Goal: Task Accomplishment & Management: Manage account settings

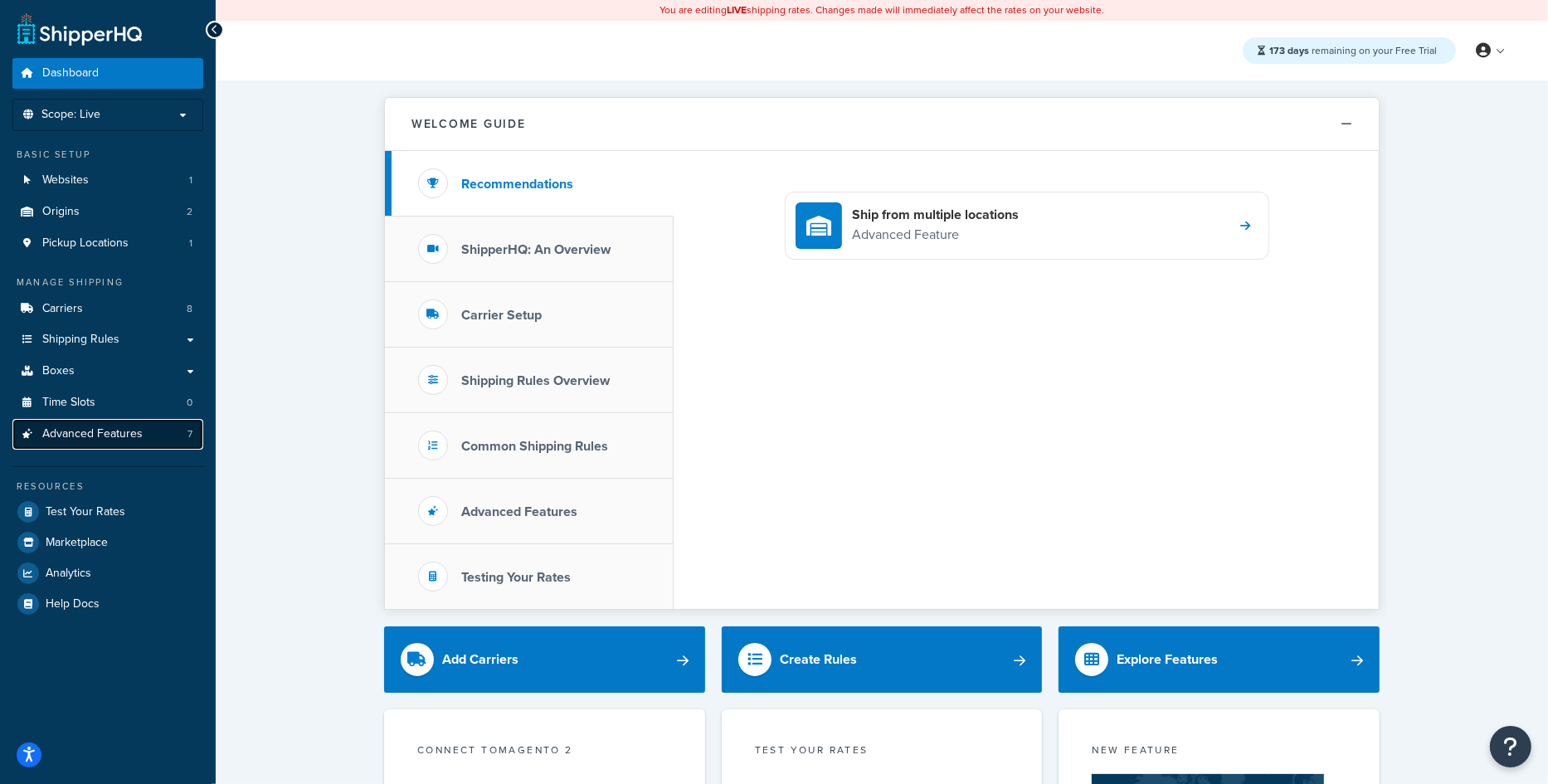
click at [122, 437] on span "Advanced Features" at bounding box center [92, 434] width 100 height 14
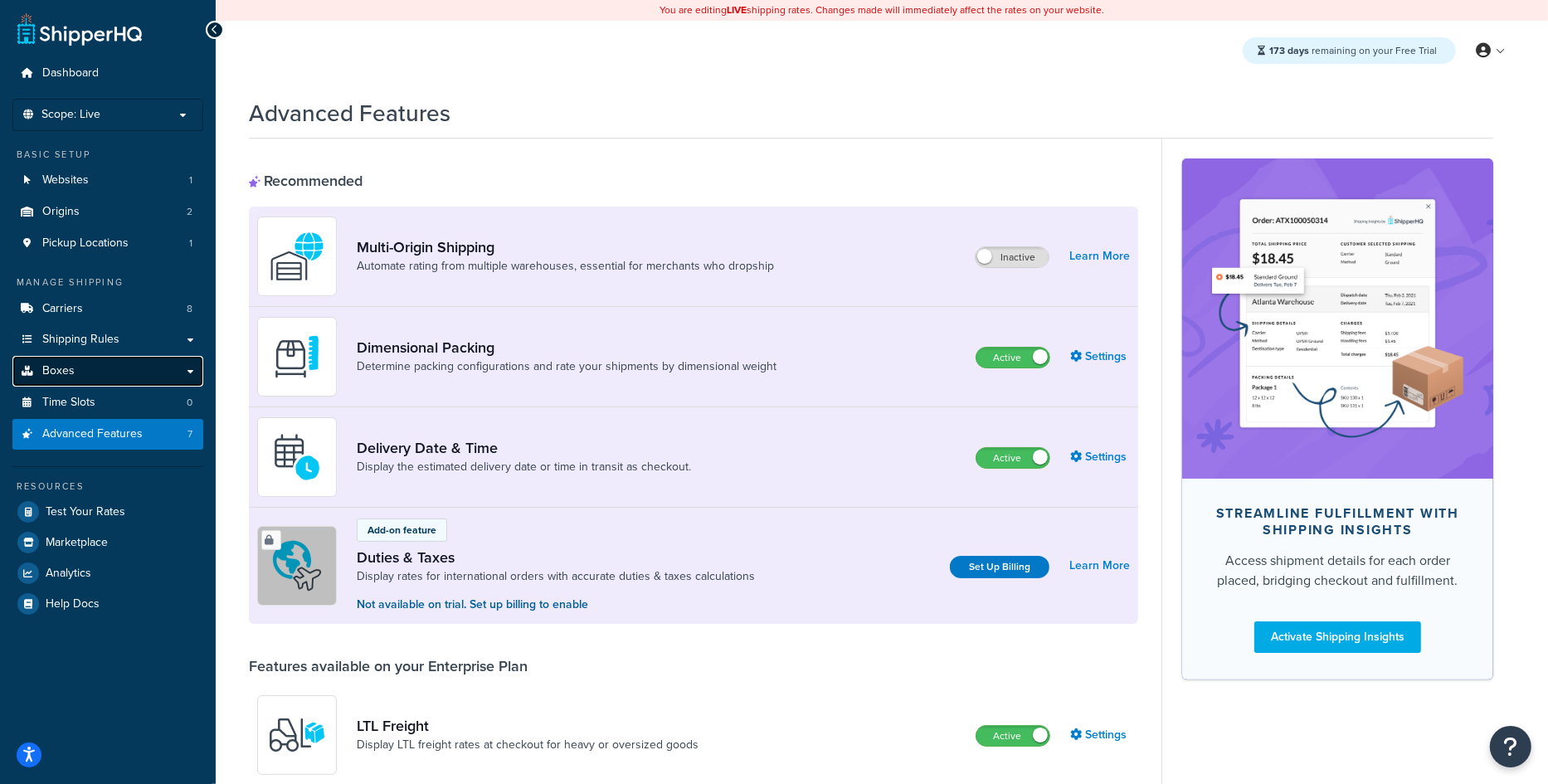
click at [65, 370] on span "Boxes" at bounding box center [58, 371] width 32 height 14
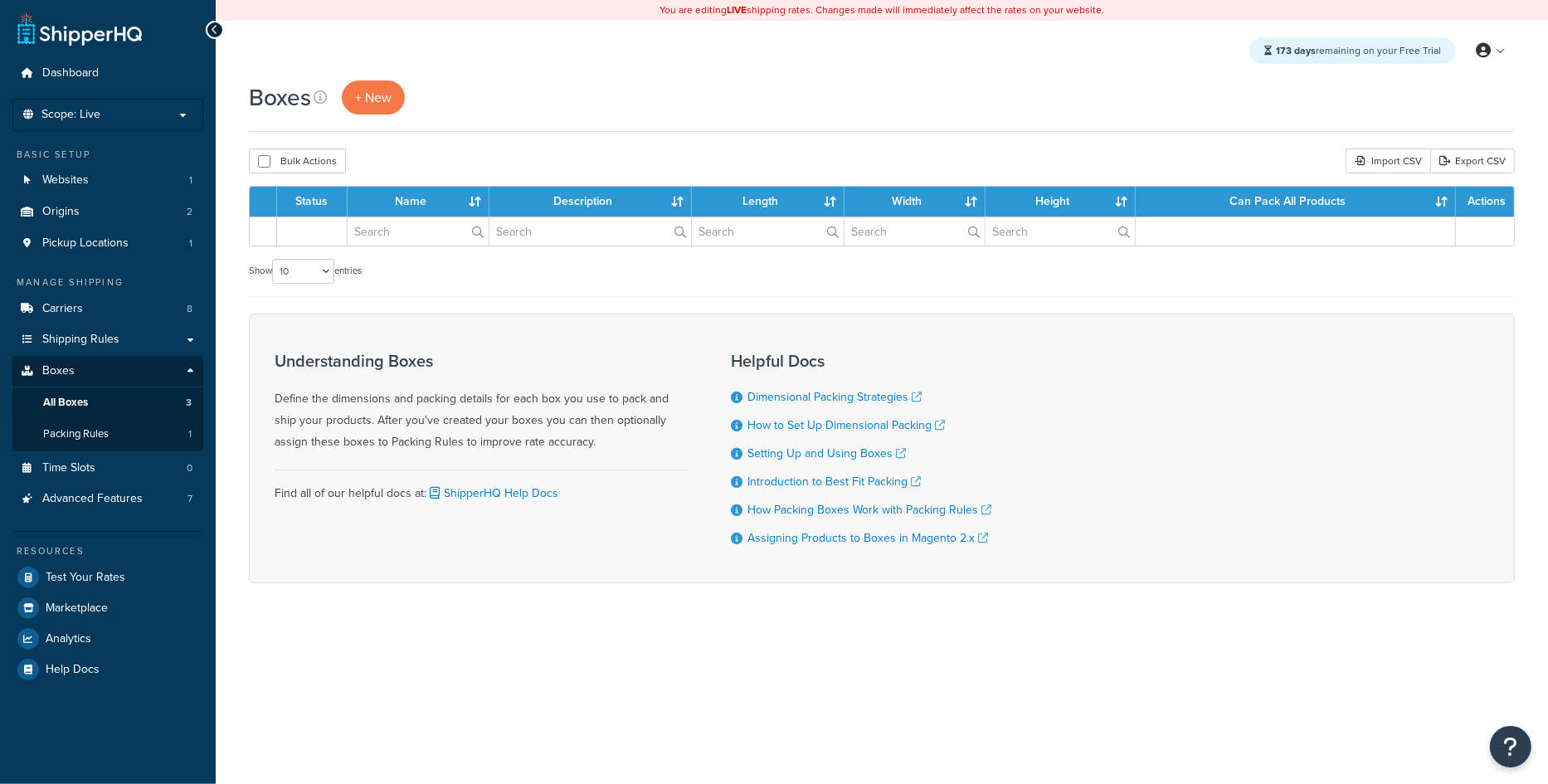
click at [137, 374] on link "Boxes" at bounding box center [107, 371] width 191 height 31
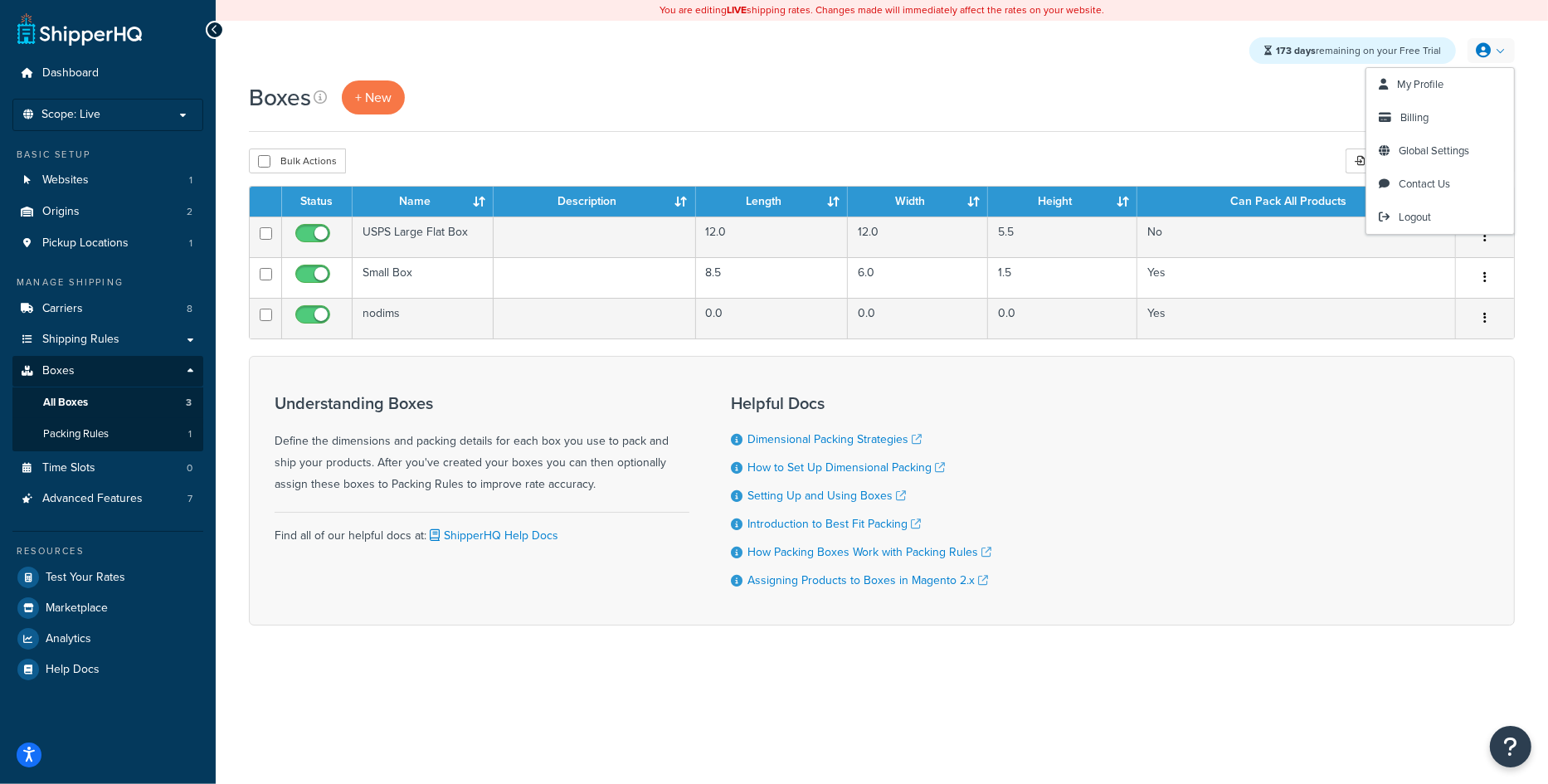
click at [1490, 52] on icon at bounding box center [1483, 51] width 15 height 15
click at [1414, 84] on span "My Profile" at bounding box center [1420, 84] width 47 height 16
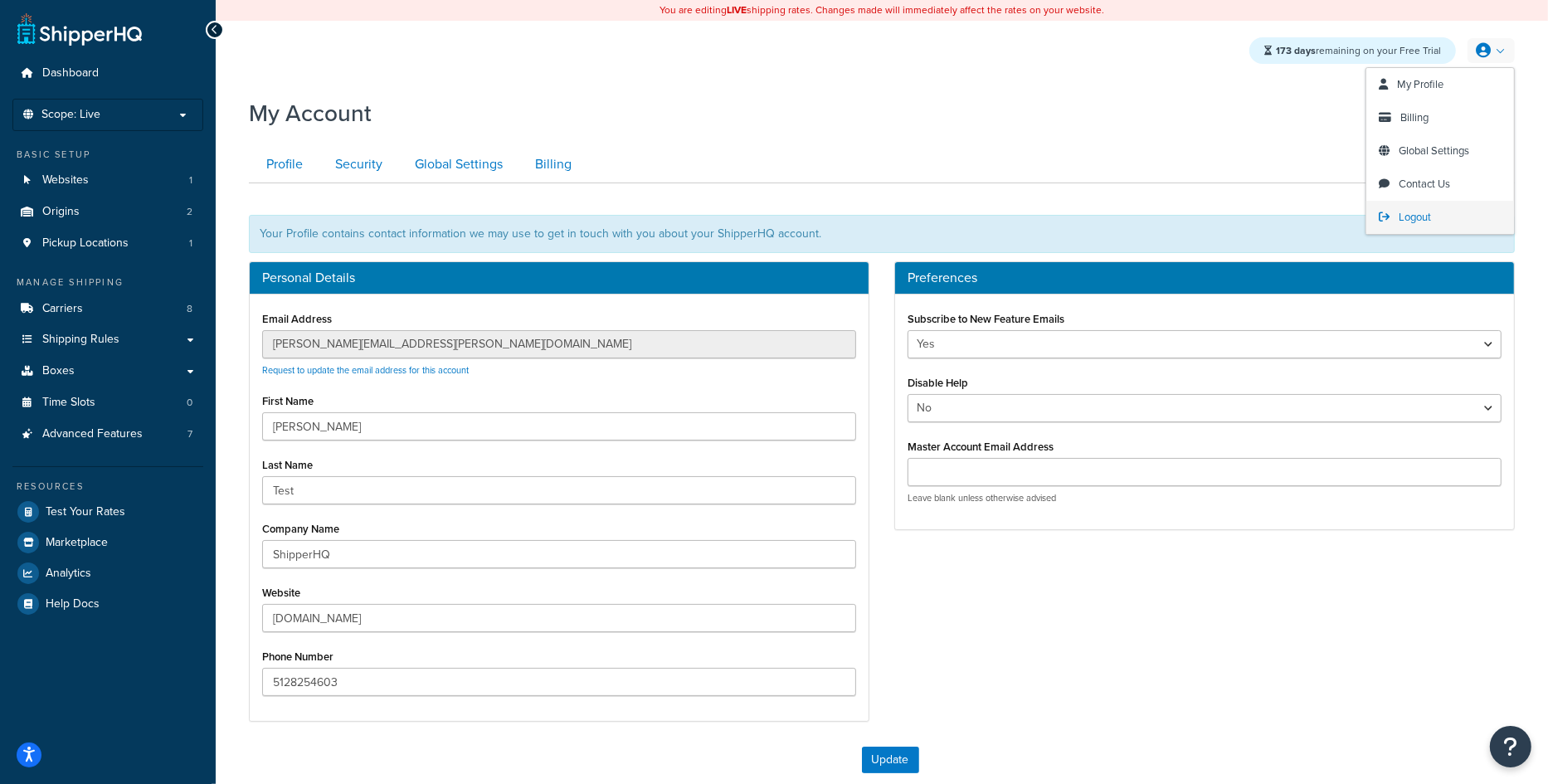
click at [1413, 217] on span "Logout" at bounding box center [1414, 217] width 32 height 16
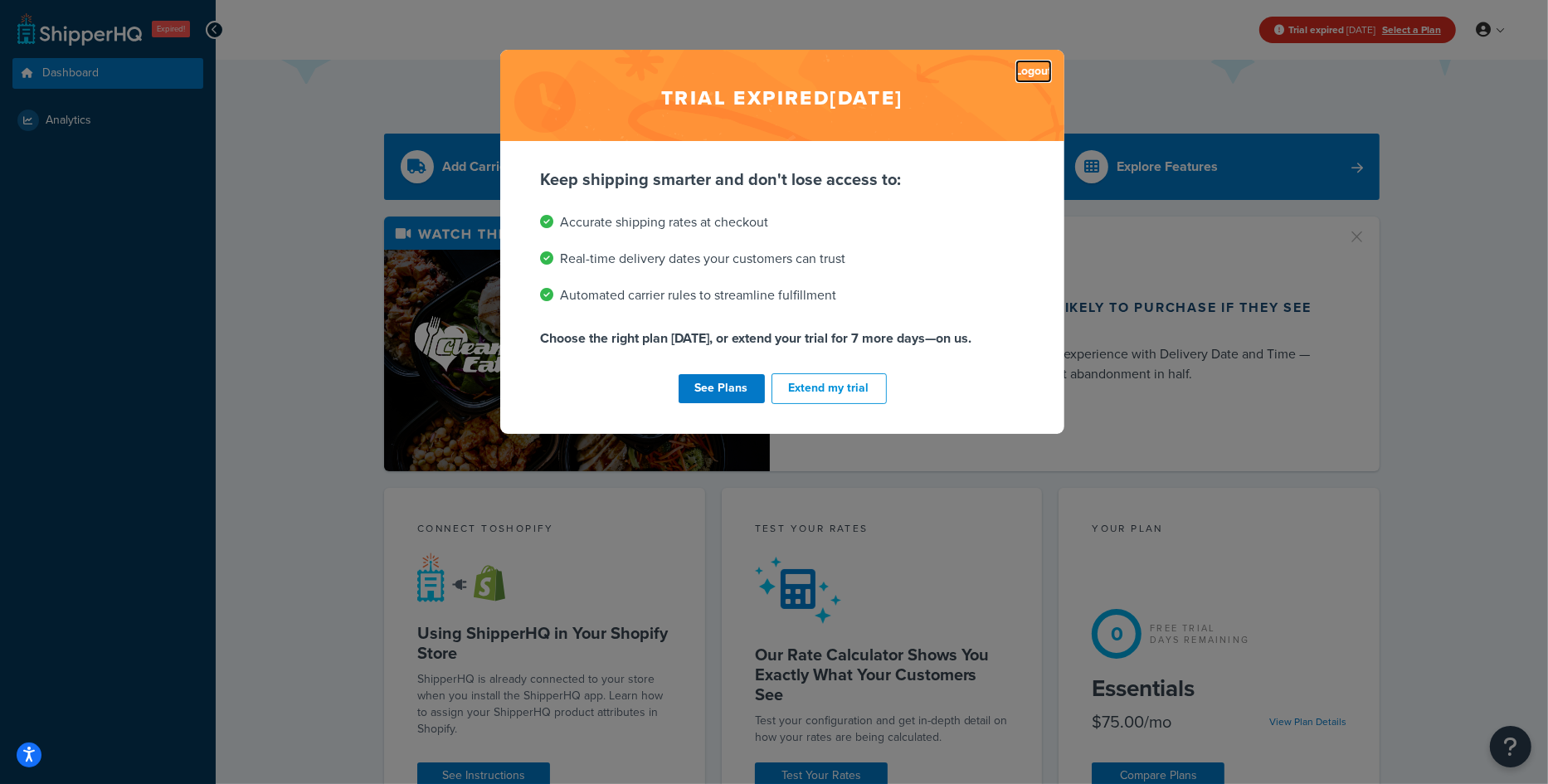
click at [1038, 62] on link "Logout" at bounding box center [1033, 72] width 37 height 23
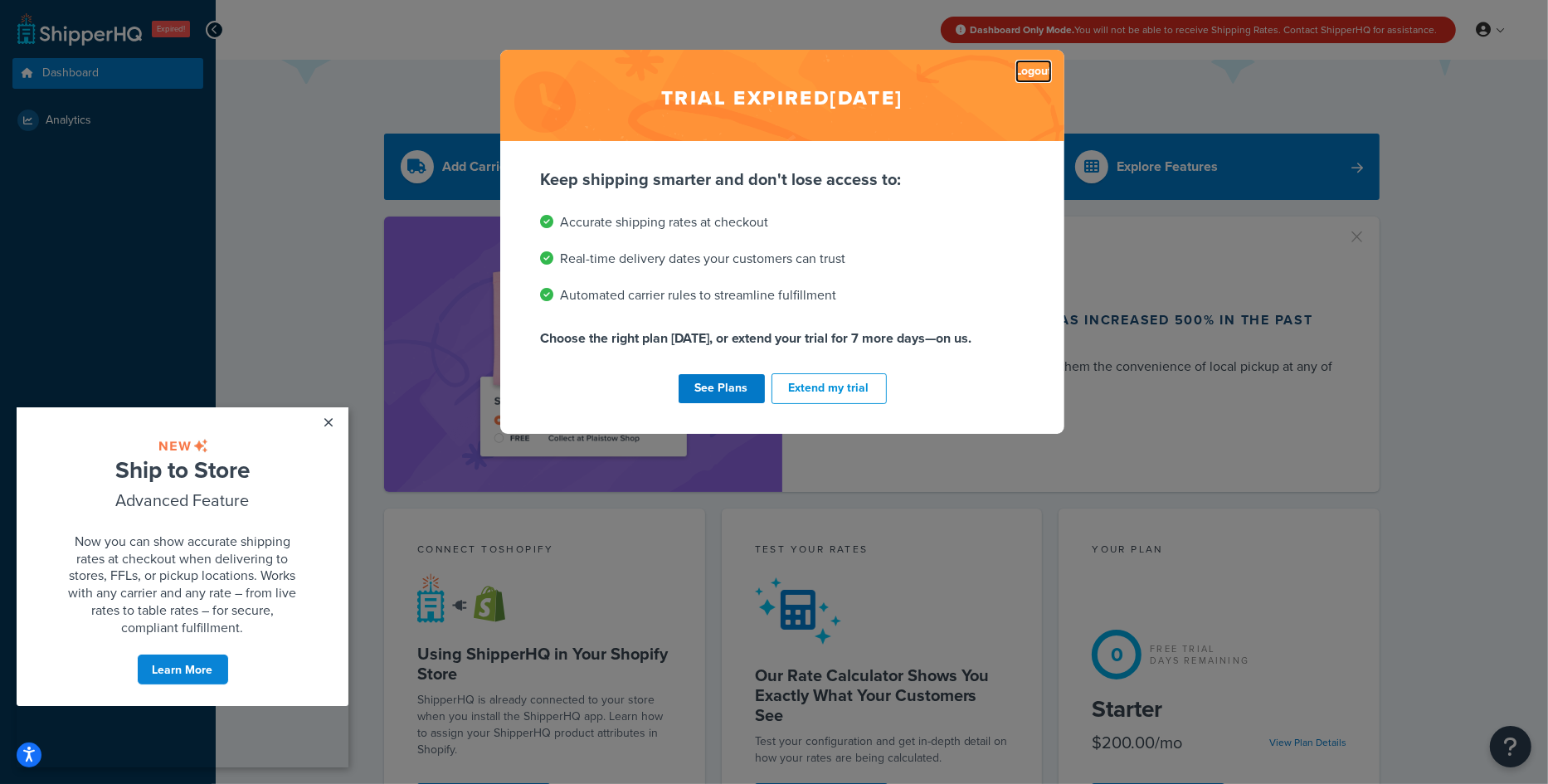
click at [1026, 69] on link "Logout" at bounding box center [1033, 72] width 37 height 23
click at [1036, 72] on link "Logout" at bounding box center [1033, 72] width 37 height 23
click at [1033, 69] on link "Logout" at bounding box center [1033, 72] width 37 height 23
click at [1016, 77] on link "Logout" at bounding box center [1033, 72] width 37 height 23
click at [331, 417] on link "×" at bounding box center [328, 422] width 29 height 30
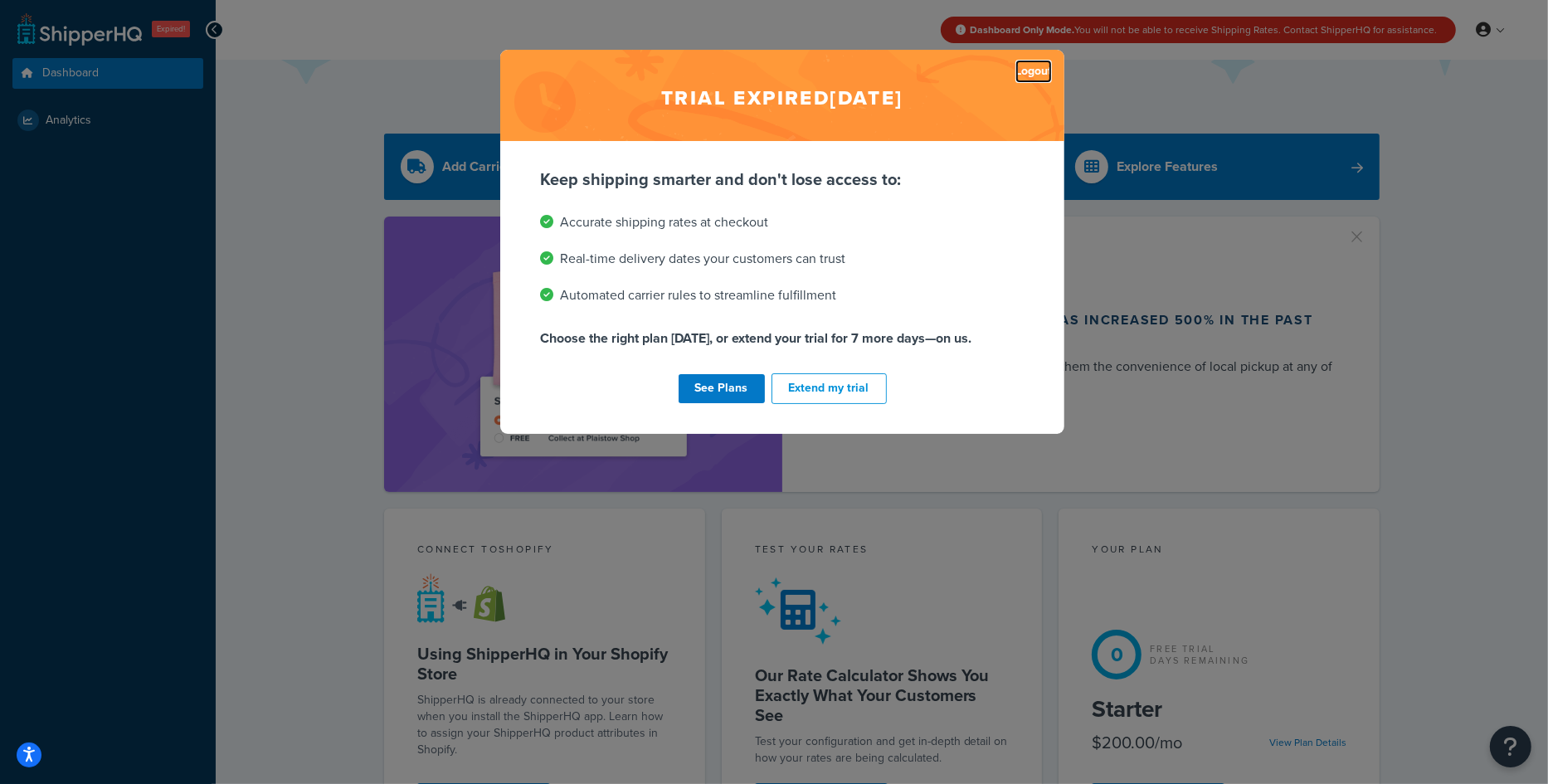
click at [1048, 70] on link "Logout" at bounding box center [1033, 72] width 37 height 23
click at [1328, 87] on div "Trial expired May 25, 2019 Logout Keep shipping smarter and don't lose access t…" at bounding box center [774, 392] width 1548 height 784
